Goal: Find specific page/section: Find specific page/section

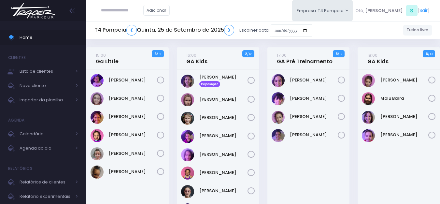
click at [107, 13] on input "text" at bounding box center [122, 10] width 42 height 12
type input "**********"
click input "submit" at bounding box center [0, 0] width 0 height 0
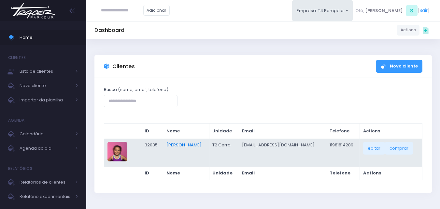
click at [197, 147] on link "[PERSON_NAME]" at bounding box center [183, 145] width 35 height 6
